Goal: Task Accomplishment & Management: Manage account settings

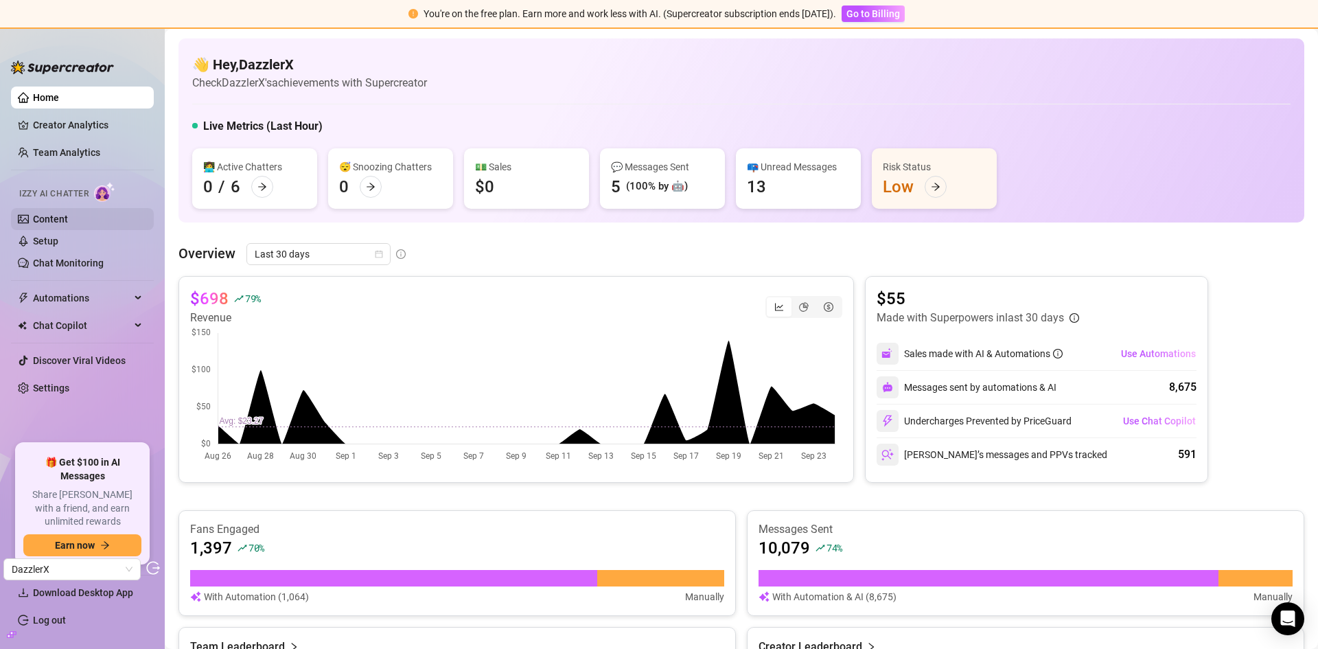
drag, startPoint x: 75, startPoint y: 222, endPoint x: 115, endPoint y: 226, distance: 40.0
click at [68, 222] on link "Content" at bounding box center [50, 219] width 35 height 11
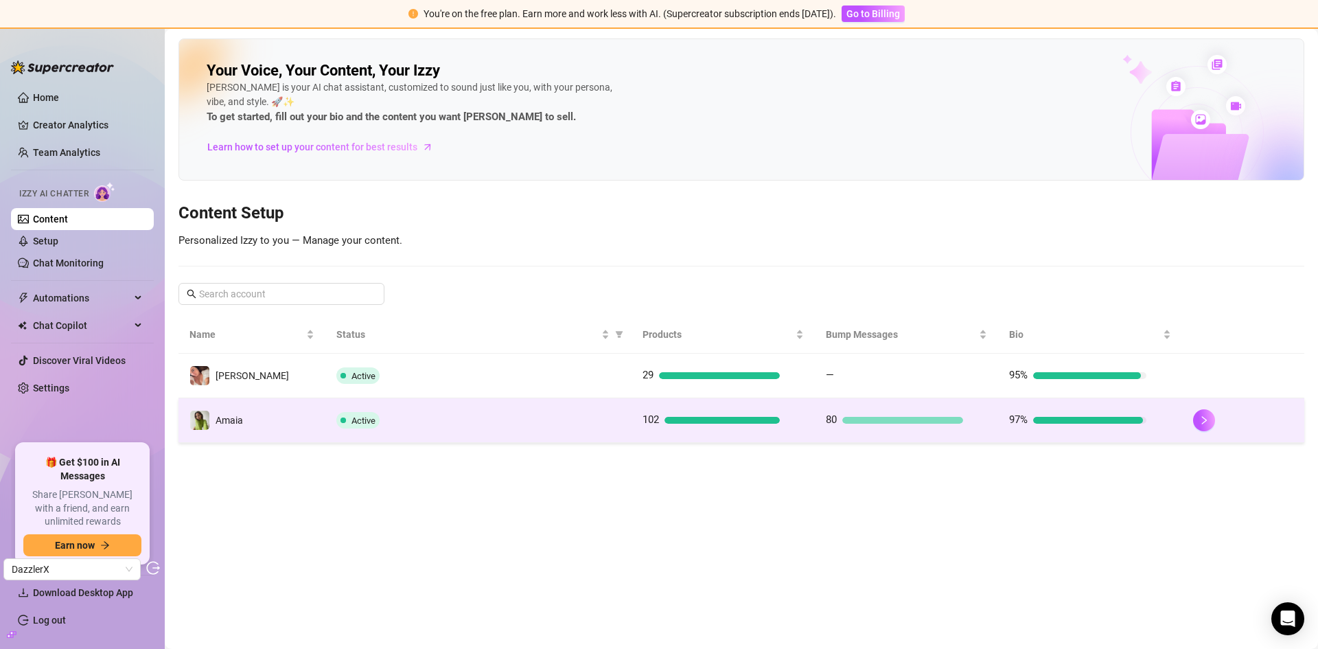
click at [507, 422] on div "Active" at bounding box center [478, 420] width 284 height 16
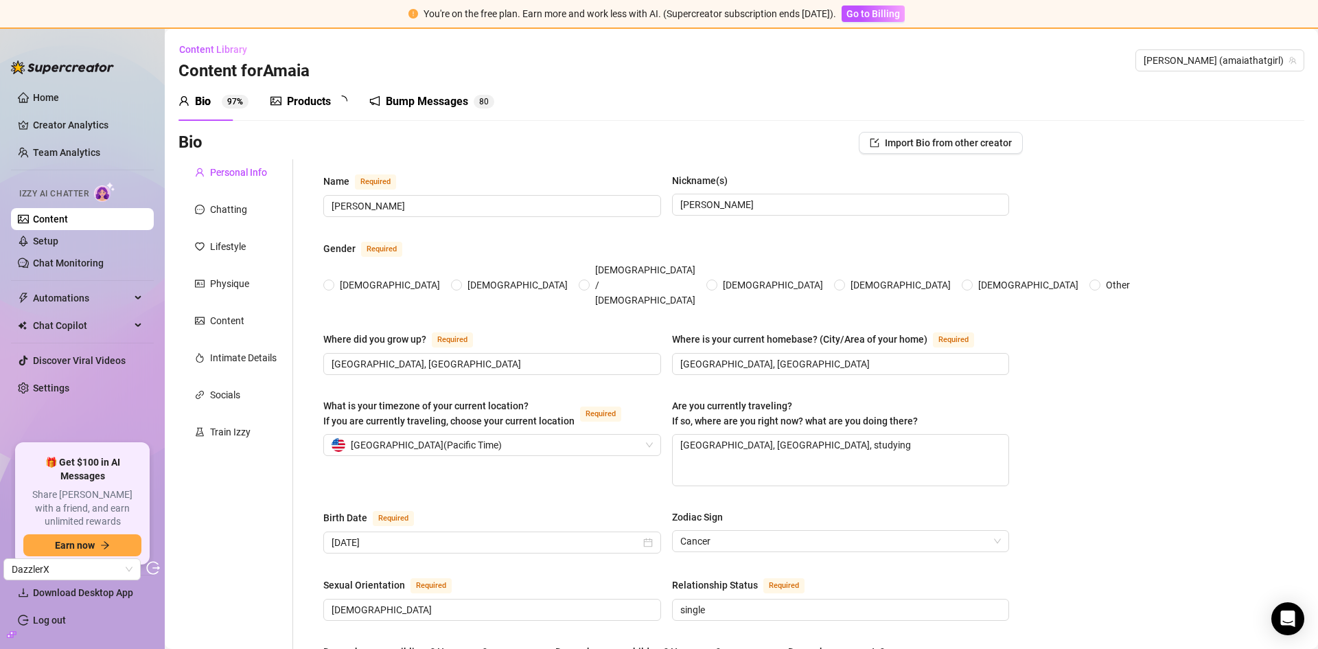
click at [426, 103] on div "Bump Messages" at bounding box center [427, 101] width 82 height 16
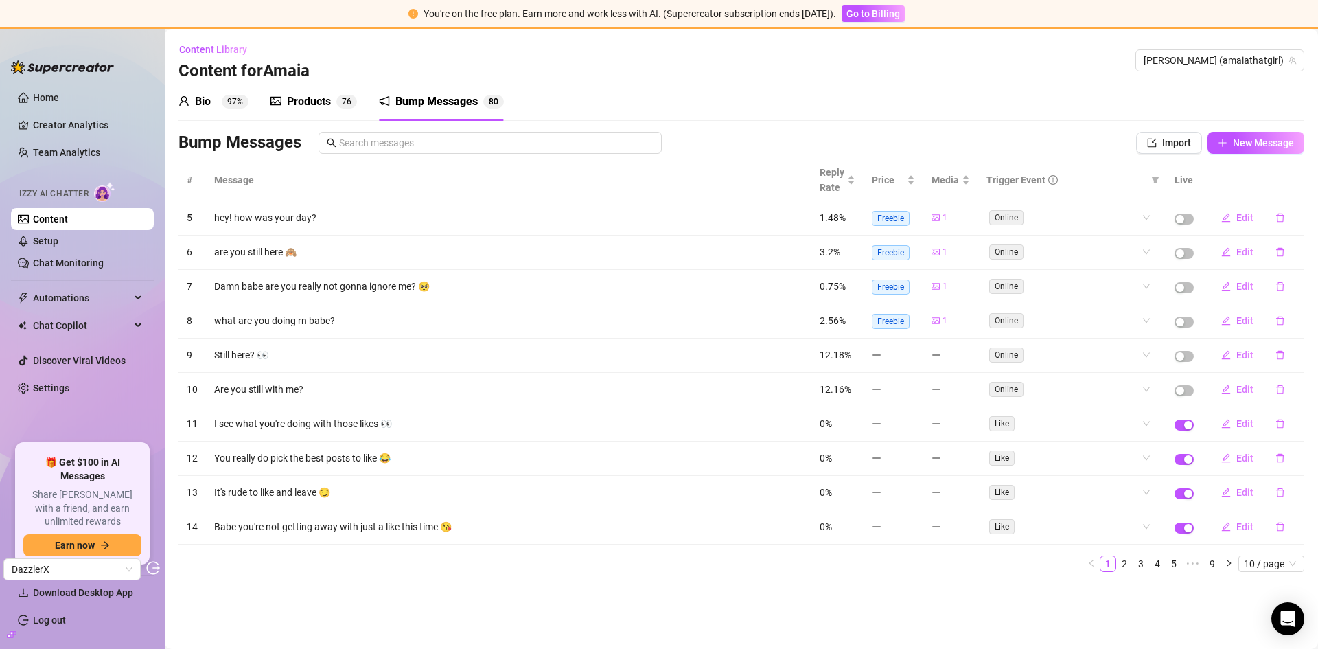
click at [200, 100] on div "Bio" at bounding box center [203, 101] width 16 height 16
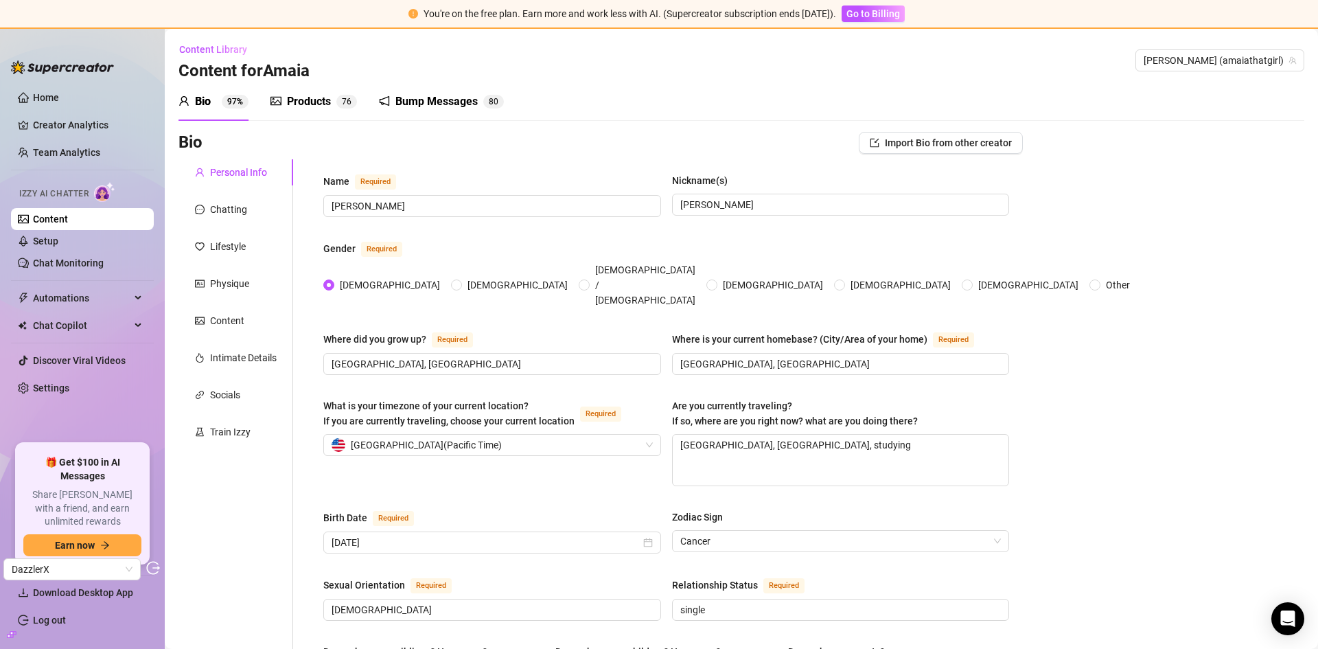
click at [421, 105] on div "Bump Messages" at bounding box center [436, 101] width 82 height 16
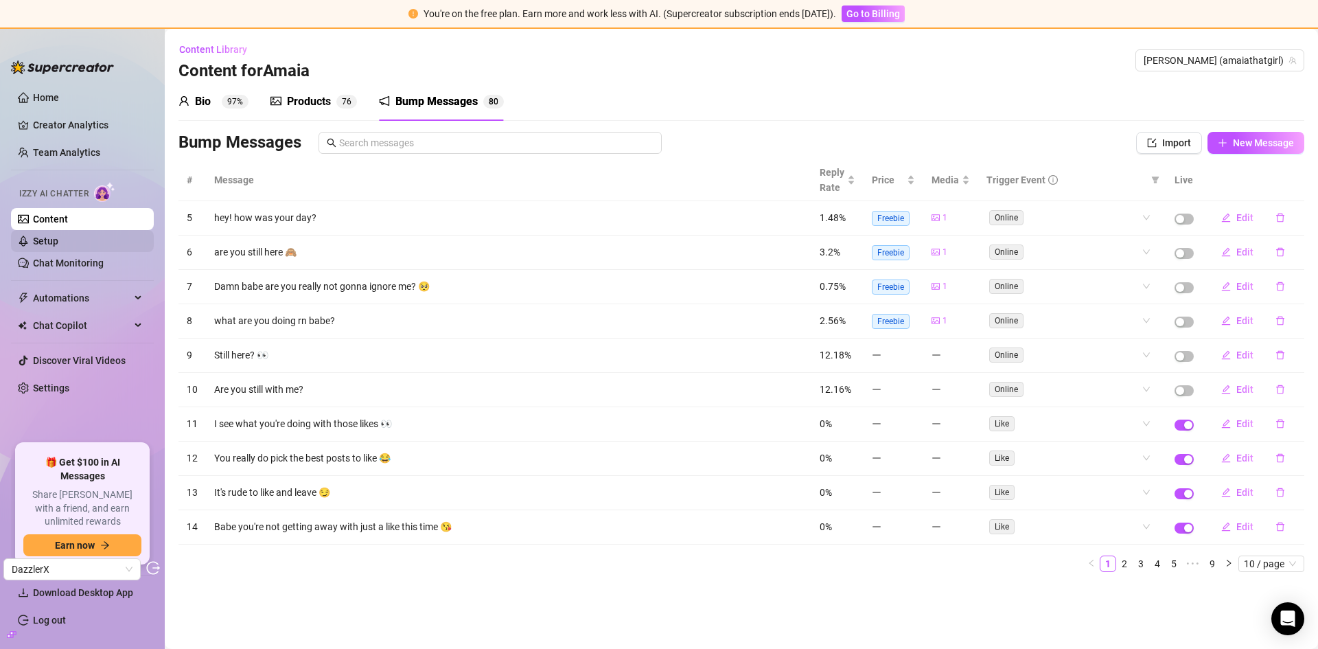
click at [54, 238] on link "Setup" at bounding box center [45, 240] width 25 height 11
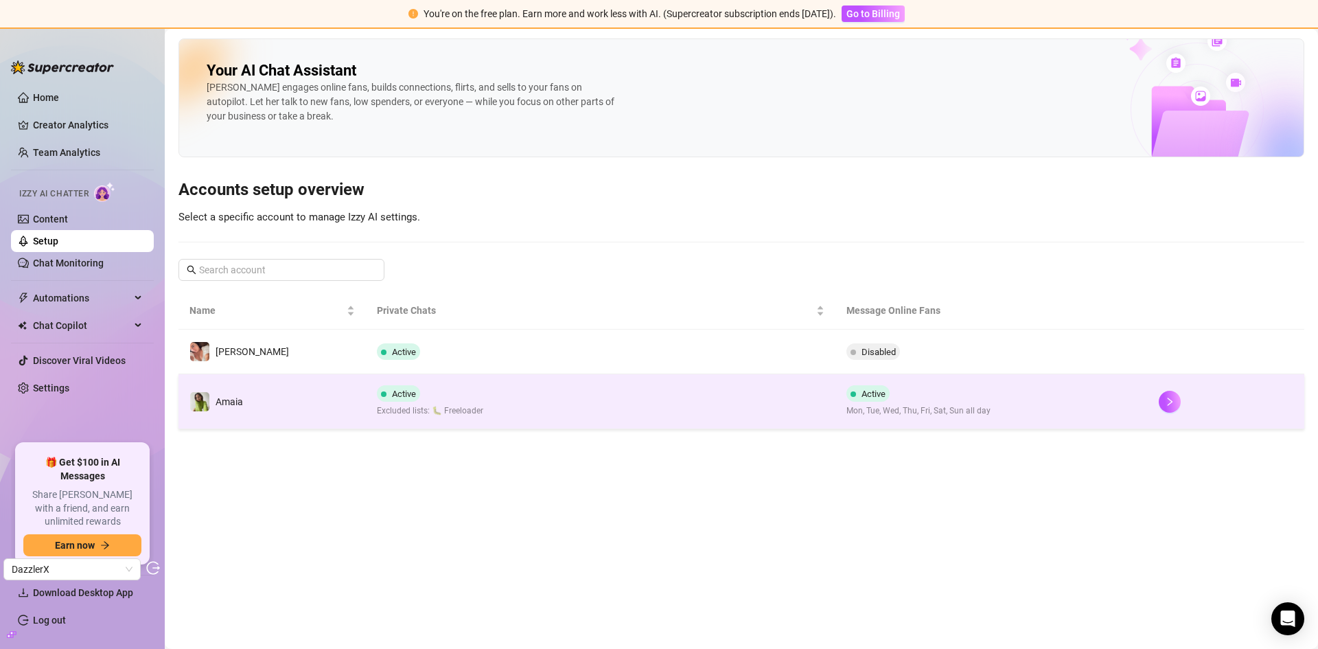
click at [549, 391] on td "Active Excluded lists: 🐛 Freeloader" at bounding box center [600, 401] width 469 height 55
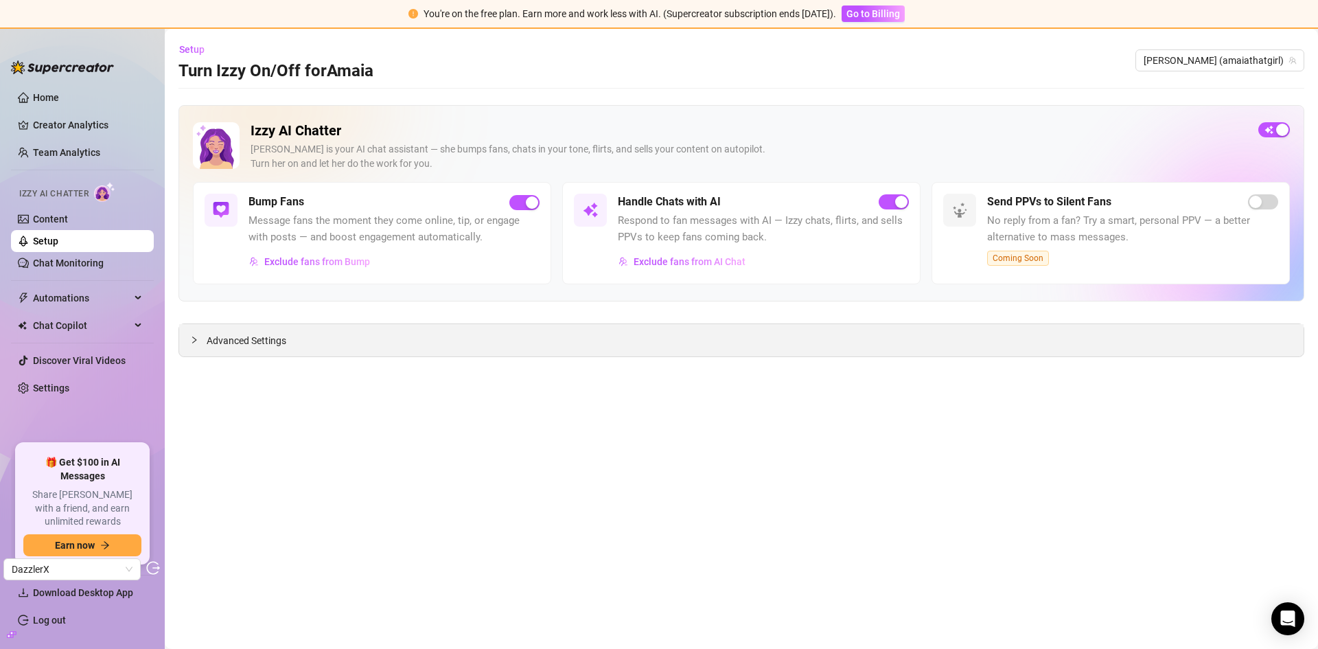
click at [240, 343] on span "Advanced Settings" at bounding box center [247, 340] width 80 height 15
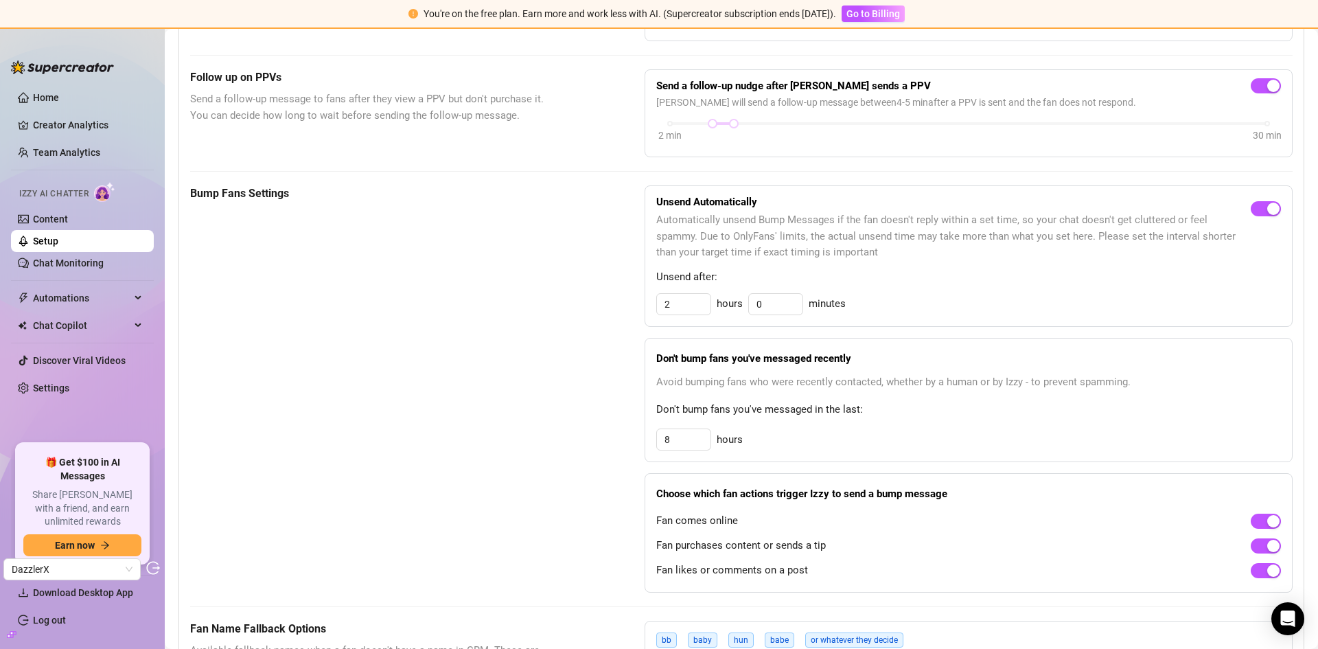
scroll to position [481, 0]
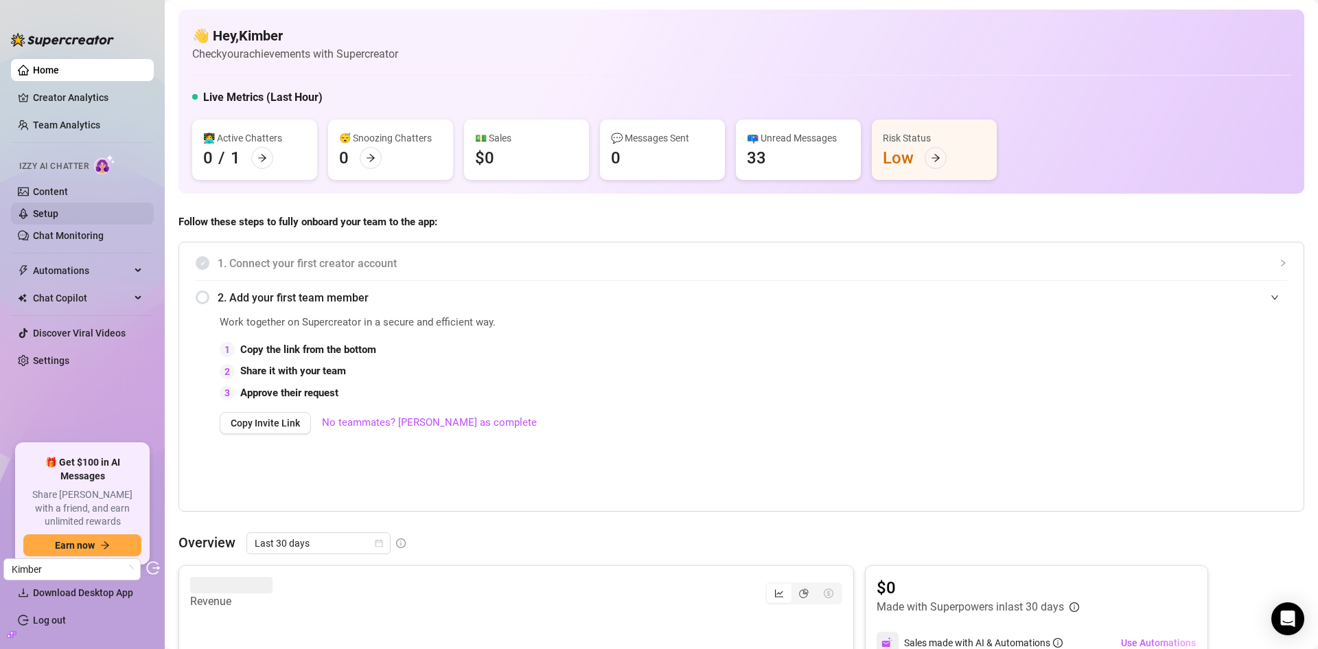
click at [58, 208] on link "Setup" at bounding box center [45, 213] width 25 height 11
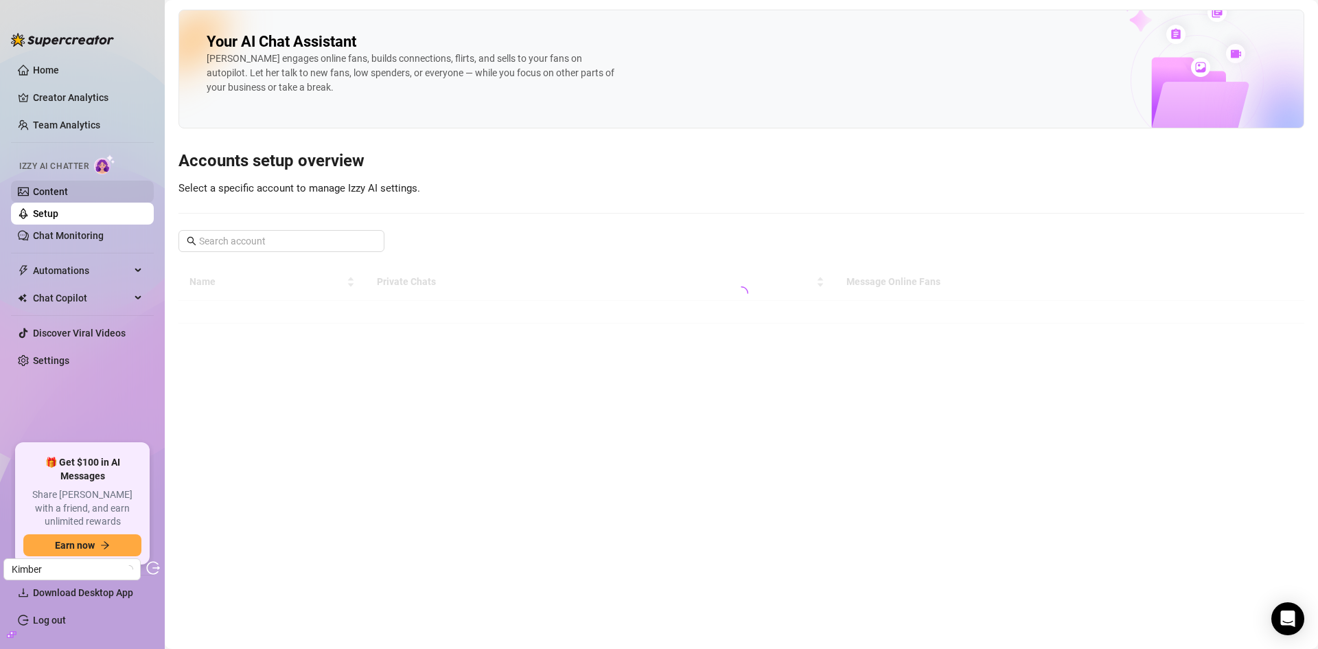
click at [63, 188] on link "Content" at bounding box center [50, 191] width 35 height 11
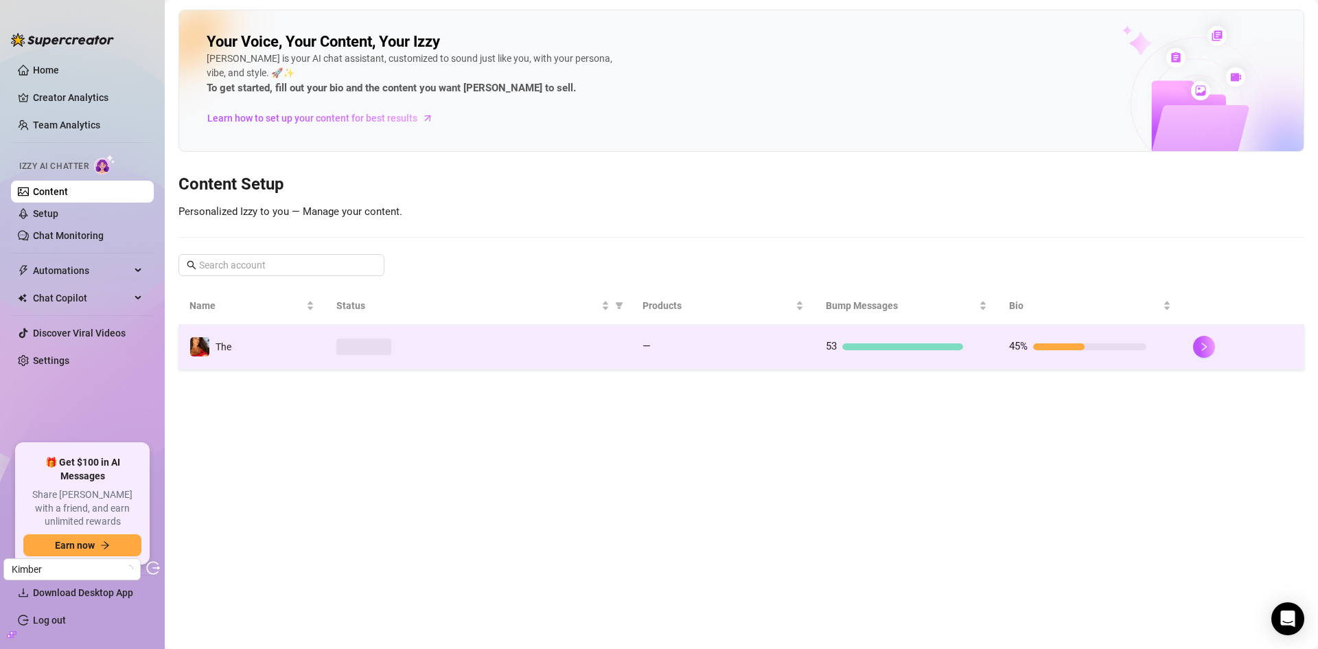
click at [579, 345] on div at bounding box center [478, 346] width 284 height 16
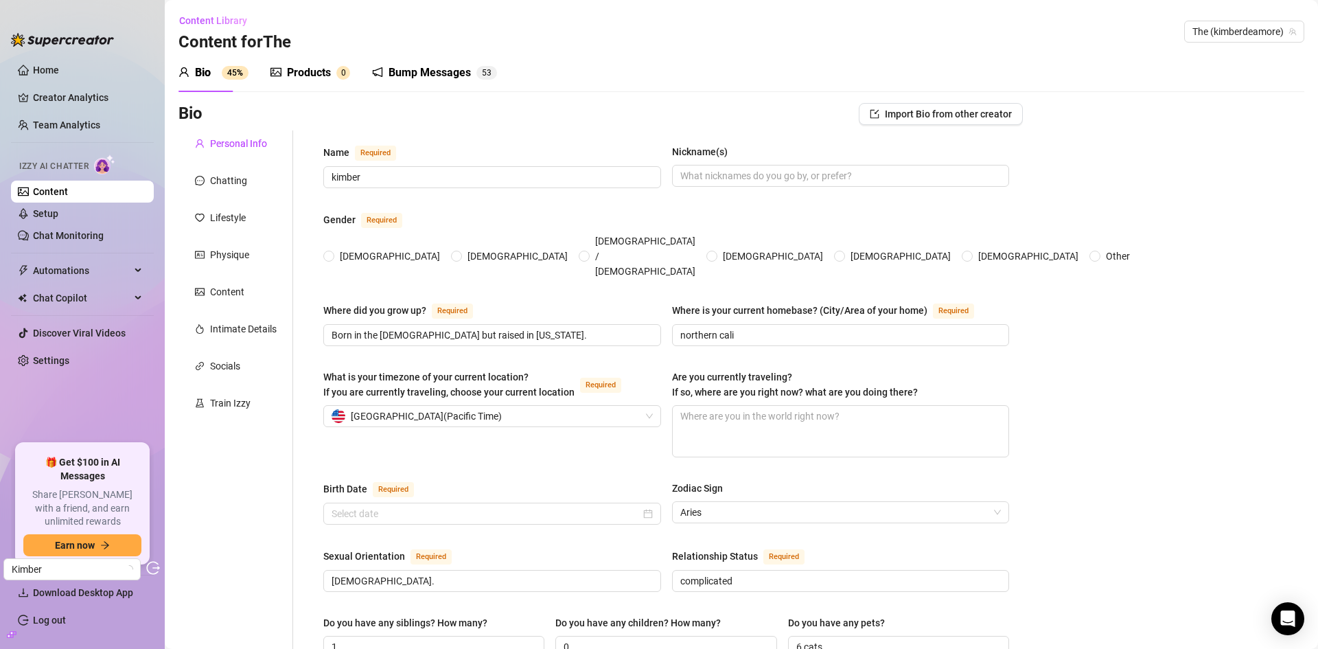
type input "kimber"
type input "Born in the [DEMOGRAPHIC_DATA] but raised in [US_STATE]."
type input "northern cali"
type input "[DEMOGRAPHIC_DATA]."
type input "complicated"
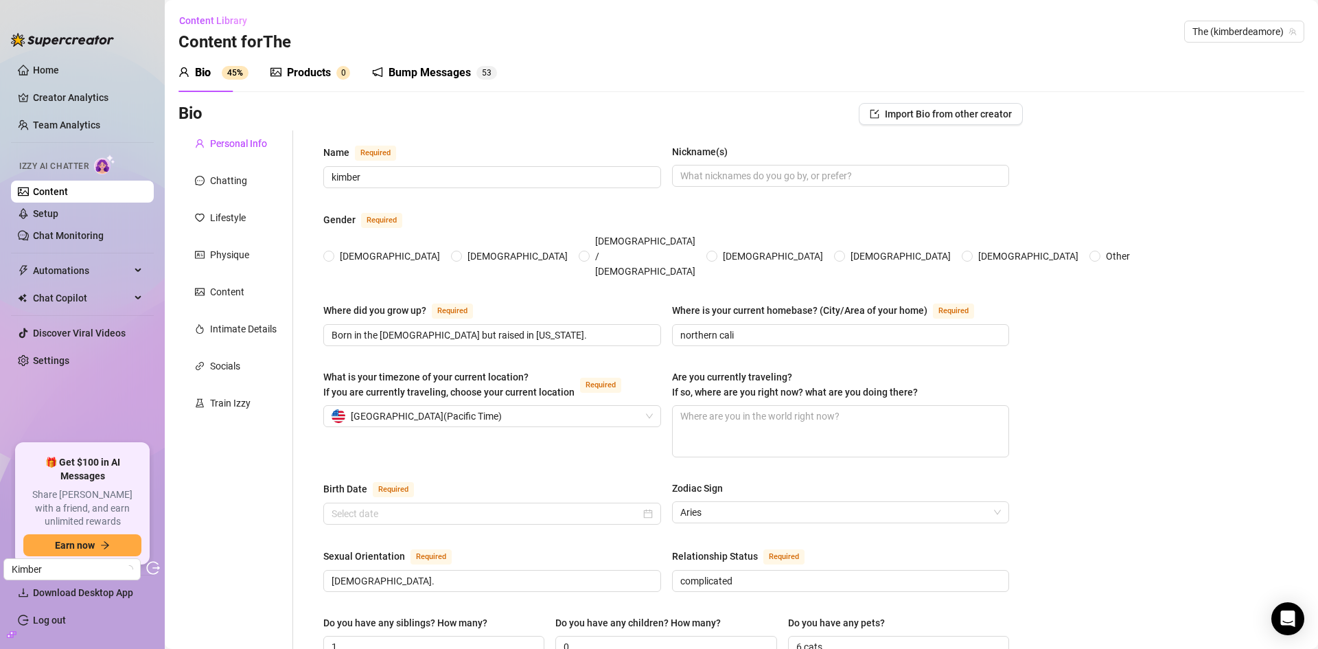
type input "1"
type input "0"
type input "6 cats"
type input "Self employed"
type input "I use to cater and do private chef"
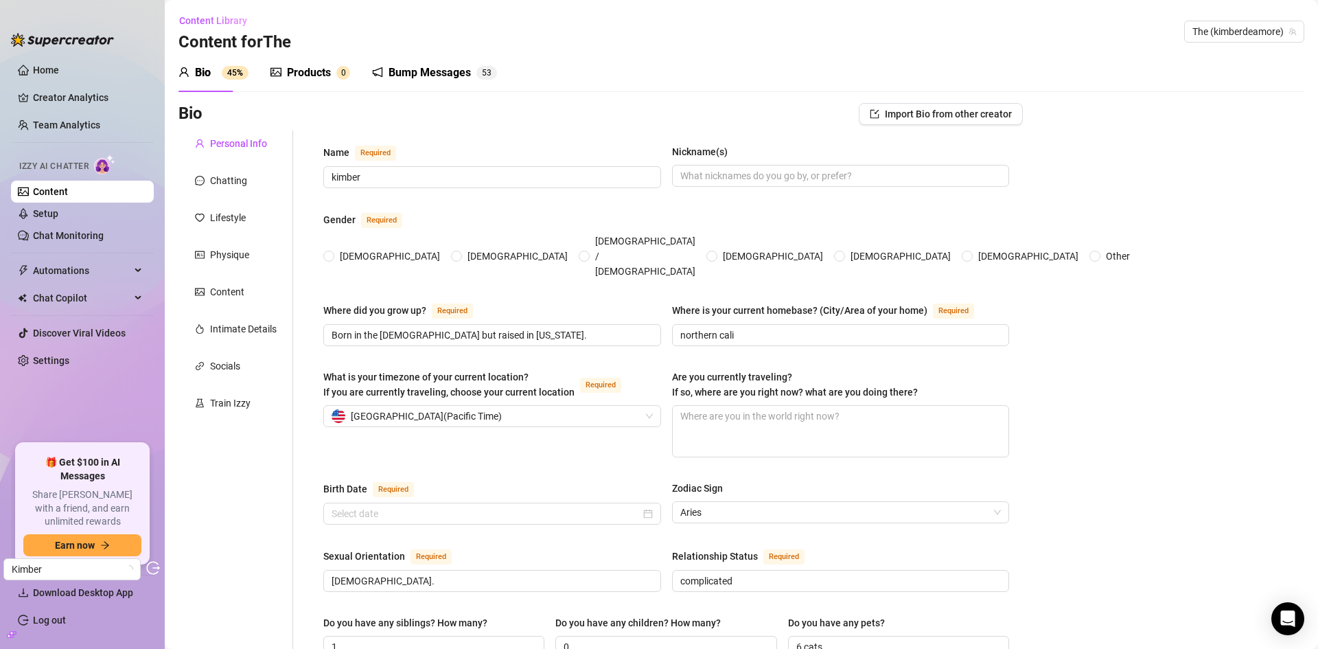
type input "spiritual"
type textarea "My goal is to live a meaningful life...growing, learning, and staying true to m…"
type textarea "I play both the cello and piano, work as an FX makeup artist, and have a passio…"
type textarea "i have six hairless cats."
radio input "true"
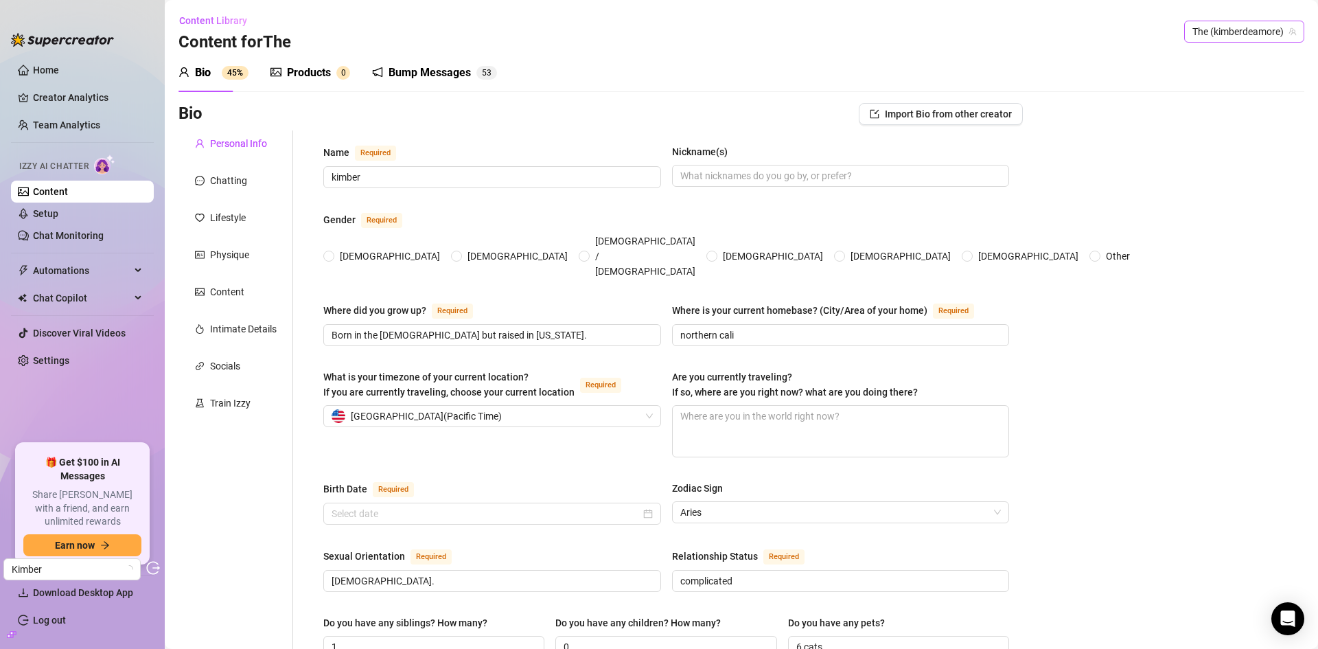
type input "[DATE]"
click at [305, 74] on div "Products" at bounding box center [309, 73] width 44 height 16
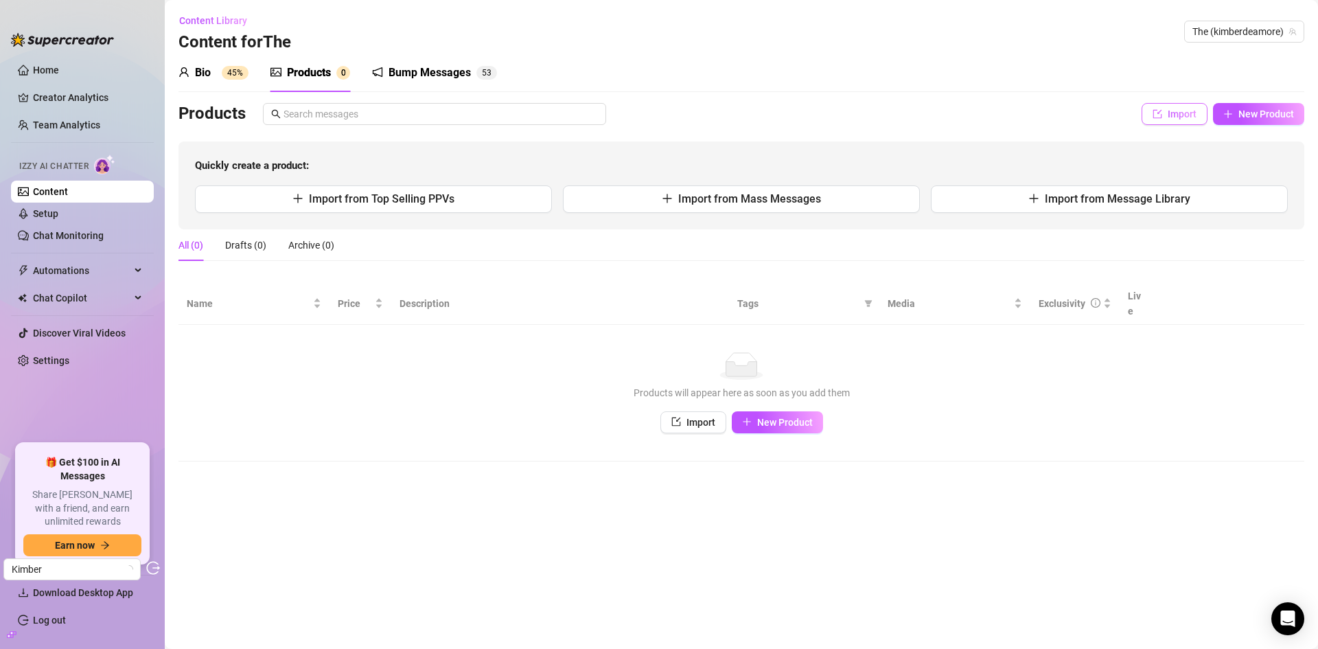
click at [1176, 109] on span "Import" at bounding box center [1182, 113] width 29 height 11
type textarea "Type your message here..."
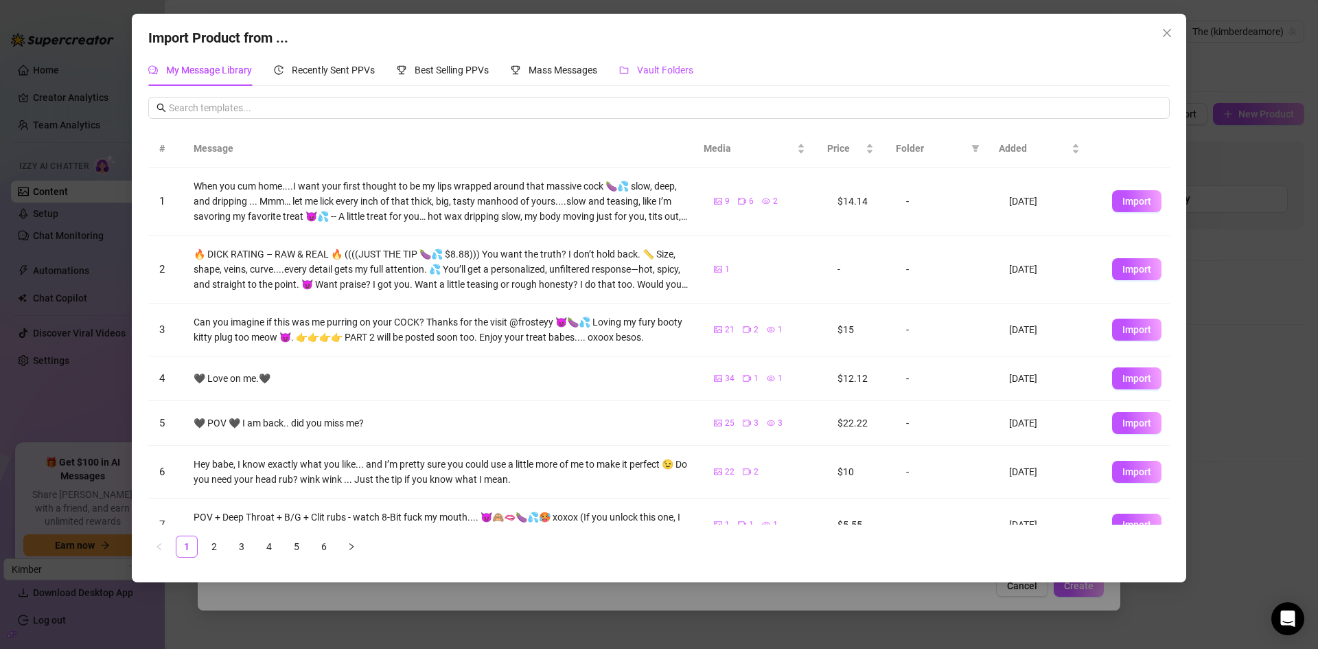
click at [683, 71] on span "Vault Folders" at bounding box center [665, 70] width 56 height 11
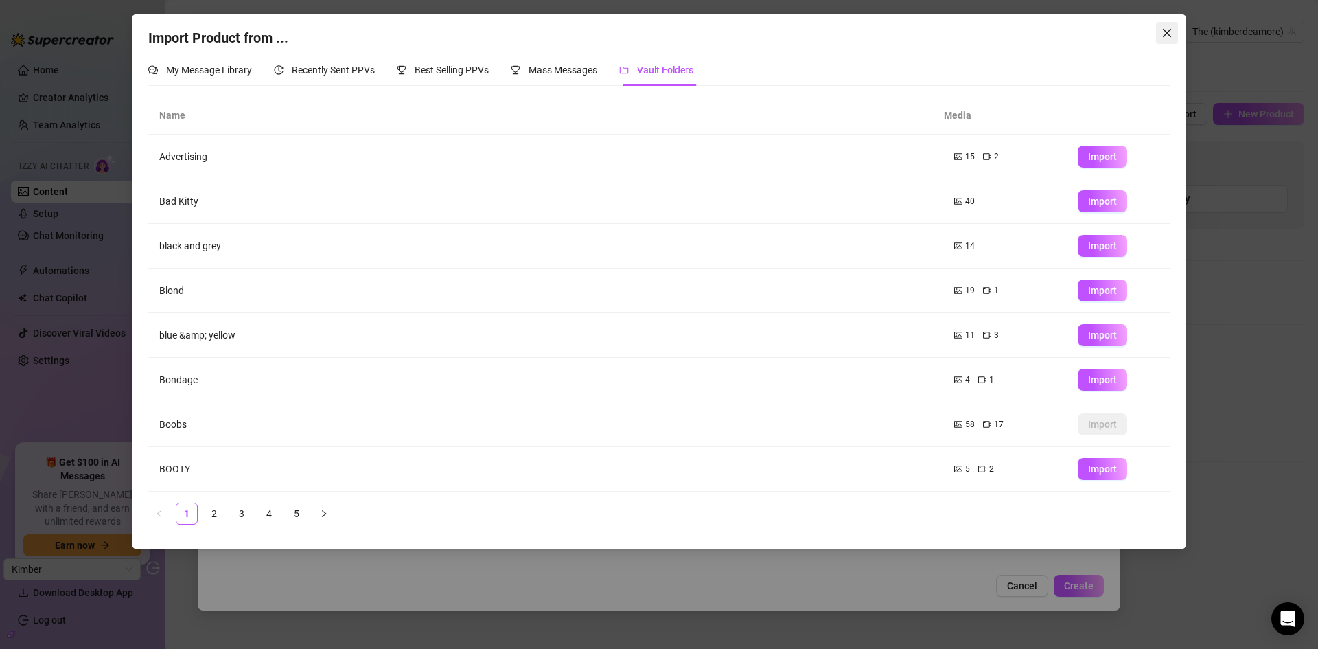
click at [1173, 32] on span "Close" at bounding box center [1167, 32] width 22 height 11
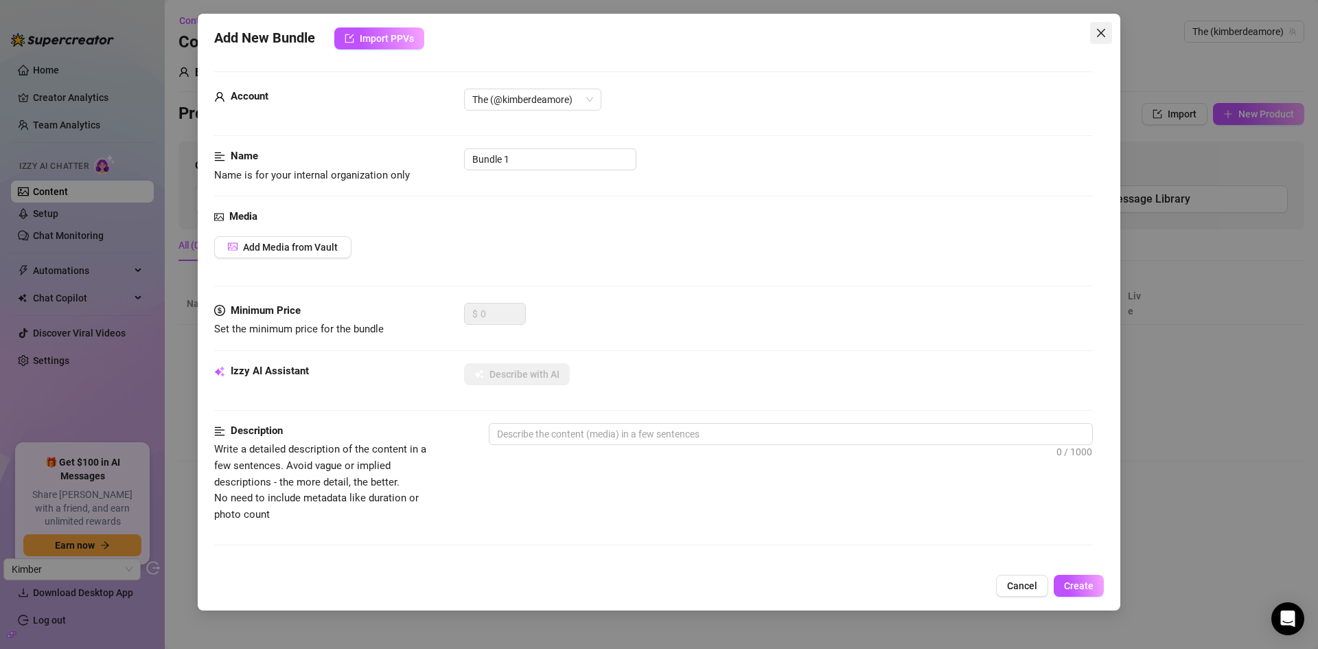
click at [1107, 36] on span "Close" at bounding box center [1101, 32] width 22 height 11
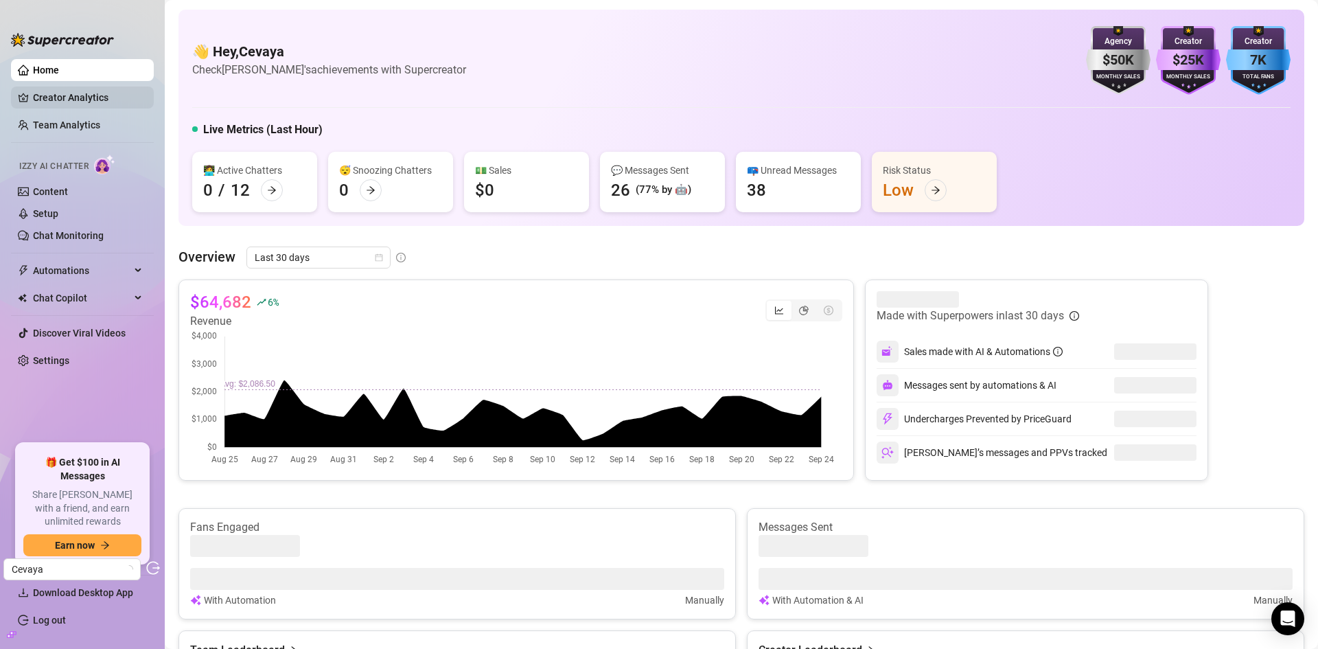
click at [73, 95] on link "Creator Analytics" at bounding box center [88, 98] width 110 height 22
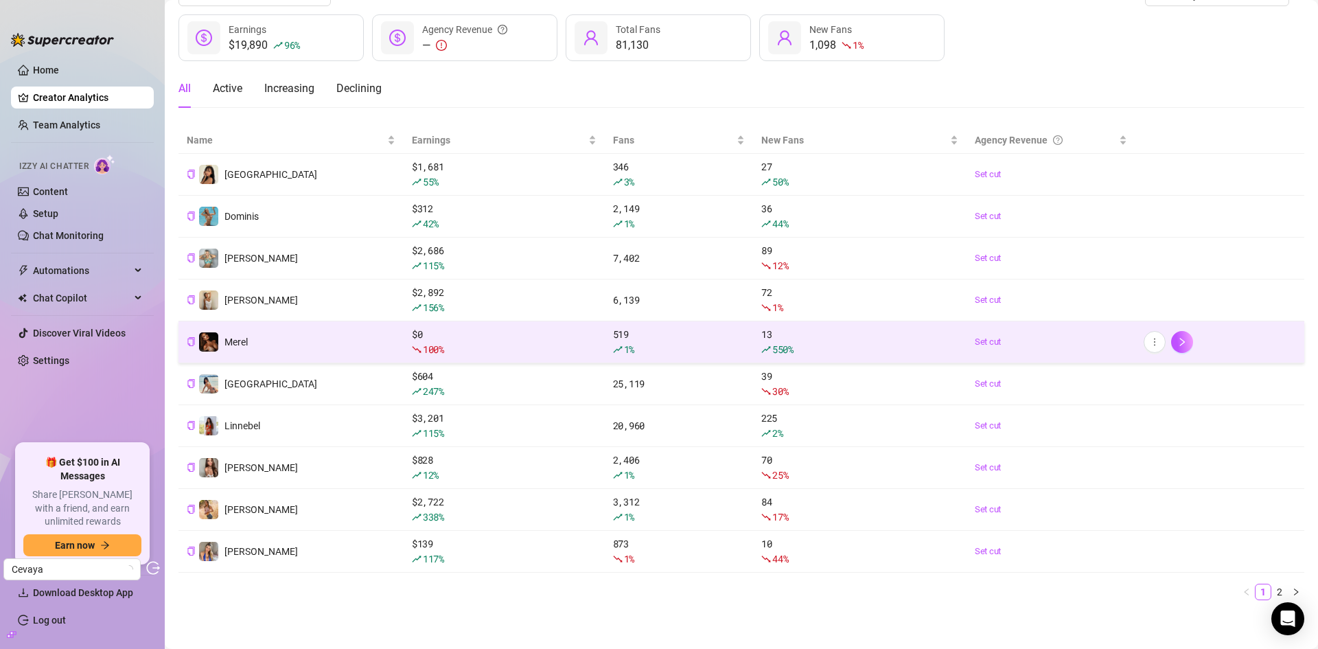
scroll to position [72, 0]
